Goal: Transaction & Acquisition: Purchase product/service

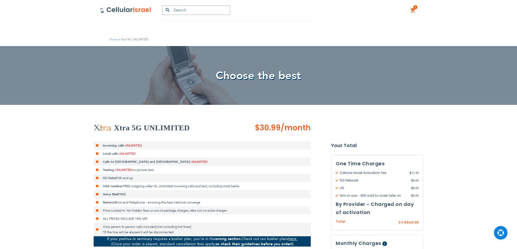
scroll to position [143, 0]
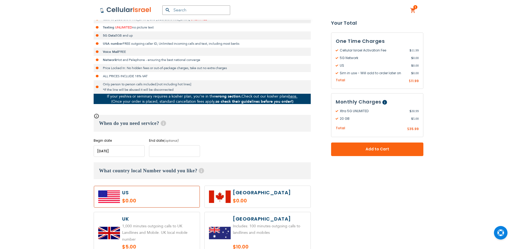
click at [169, 149] on input "name" at bounding box center [174, 151] width 51 height 12
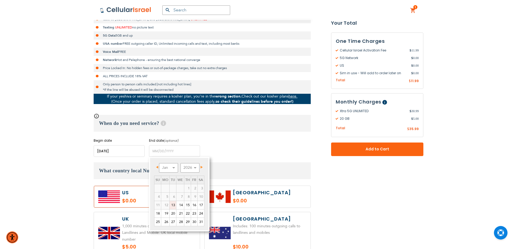
click at [203, 167] on span "Next" at bounding box center [202, 167] width 2 height 3
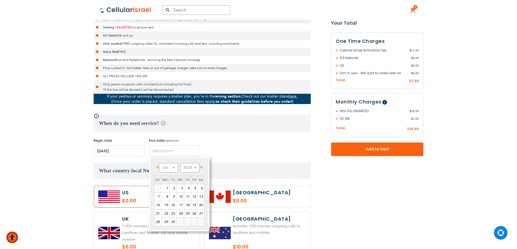
click at [203, 167] on span "Next" at bounding box center [202, 167] width 2 height 3
click at [195, 197] on link "10" at bounding box center [194, 197] width 6 height 8
type input "[DATE]"
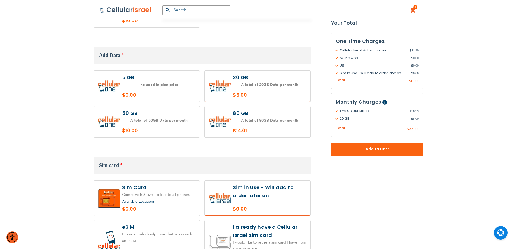
scroll to position [550, 0]
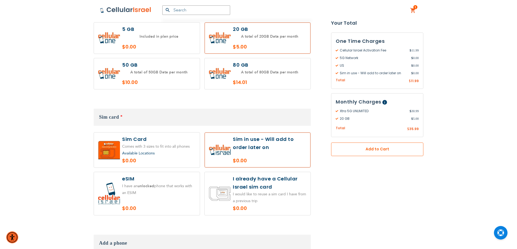
click at [378, 149] on span "Add to Cart" at bounding box center [377, 150] width 56 height 6
